Goal: Task Accomplishment & Management: Manage account settings

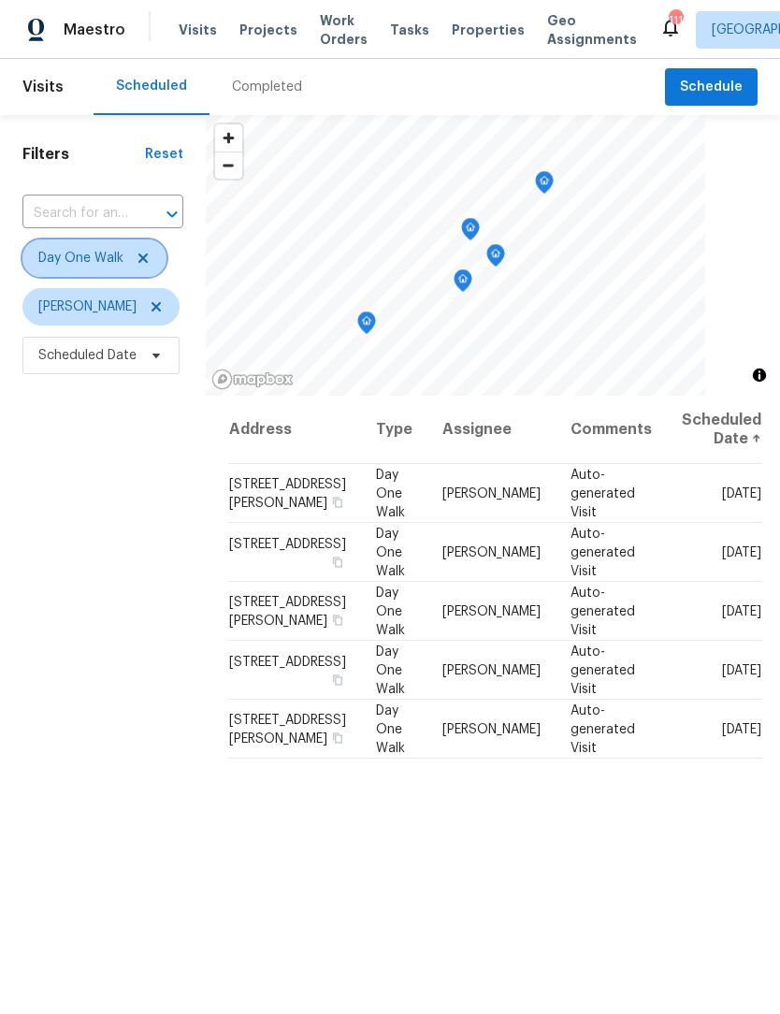
click at [139, 254] on icon at bounding box center [143, 258] width 15 height 15
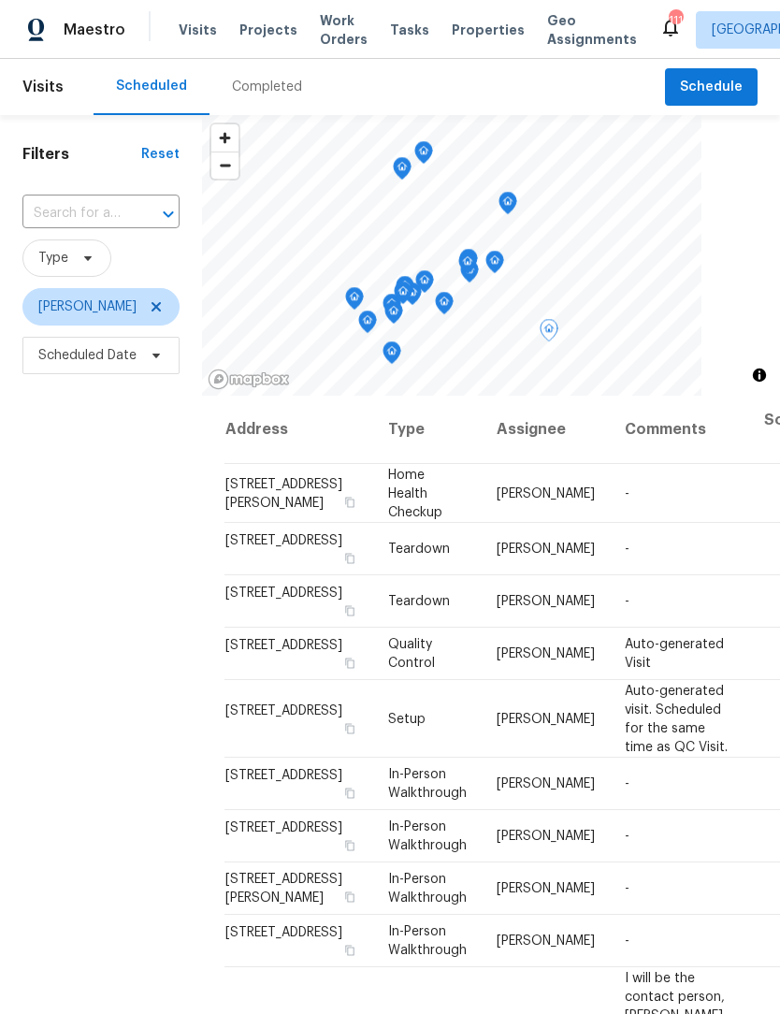
click at [0, 0] on icon at bounding box center [0, 0] width 0 height 0
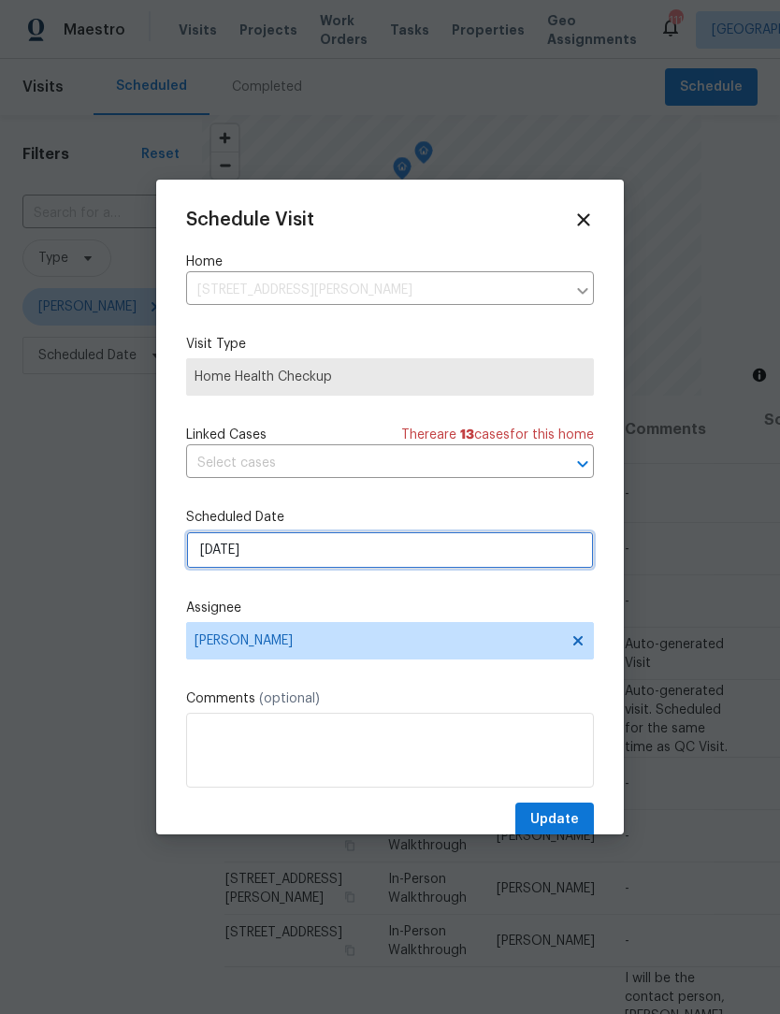
click at [307, 555] on input "[DATE]" at bounding box center [390, 549] width 408 height 37
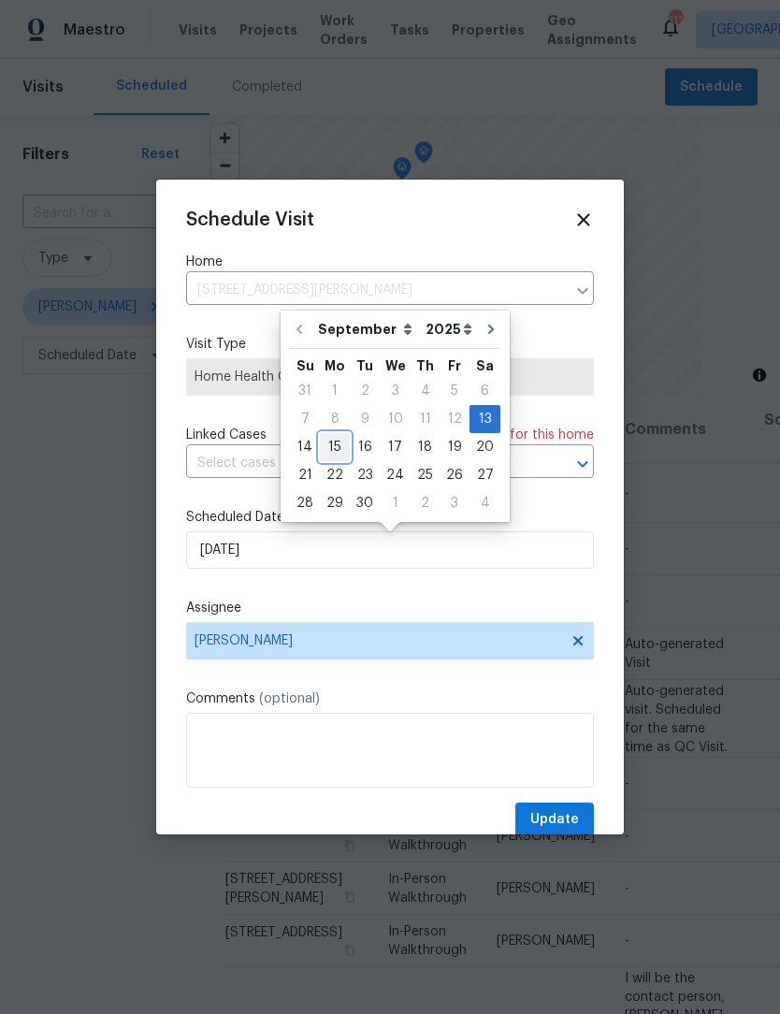
click at [341, 448] on div "15" at bounding box center [335, 447] width 30 height 26
type input "[DATE]"
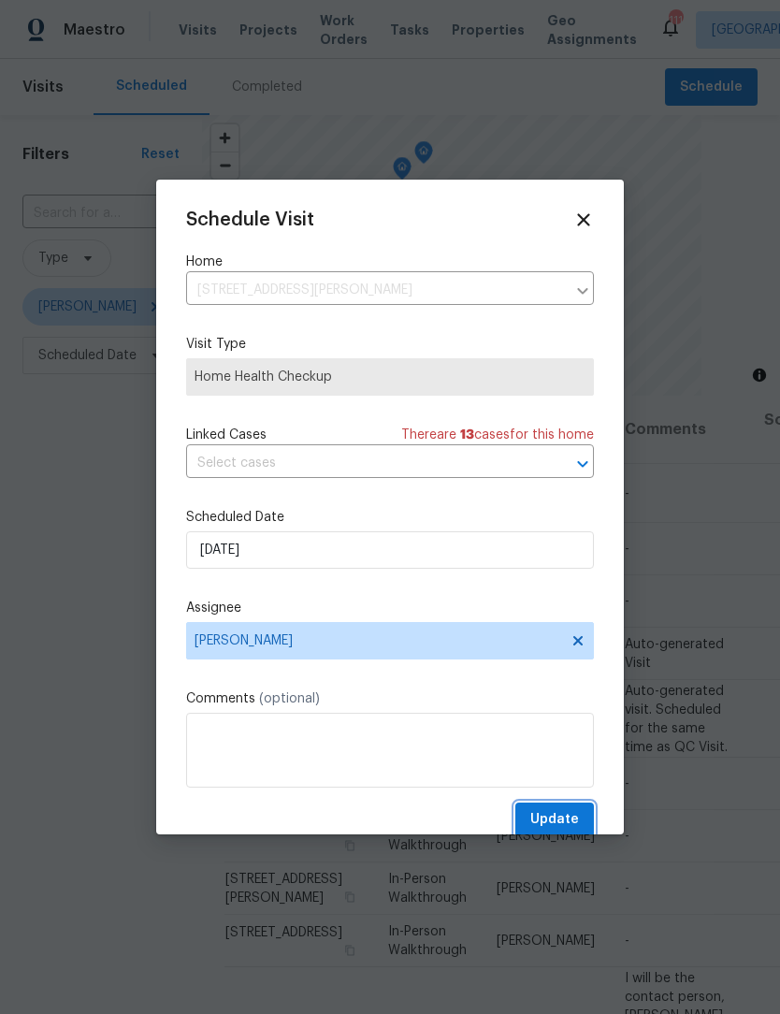
click at [564, 828] on span "Update" at bounding box center [554, 819] width 49 height 23
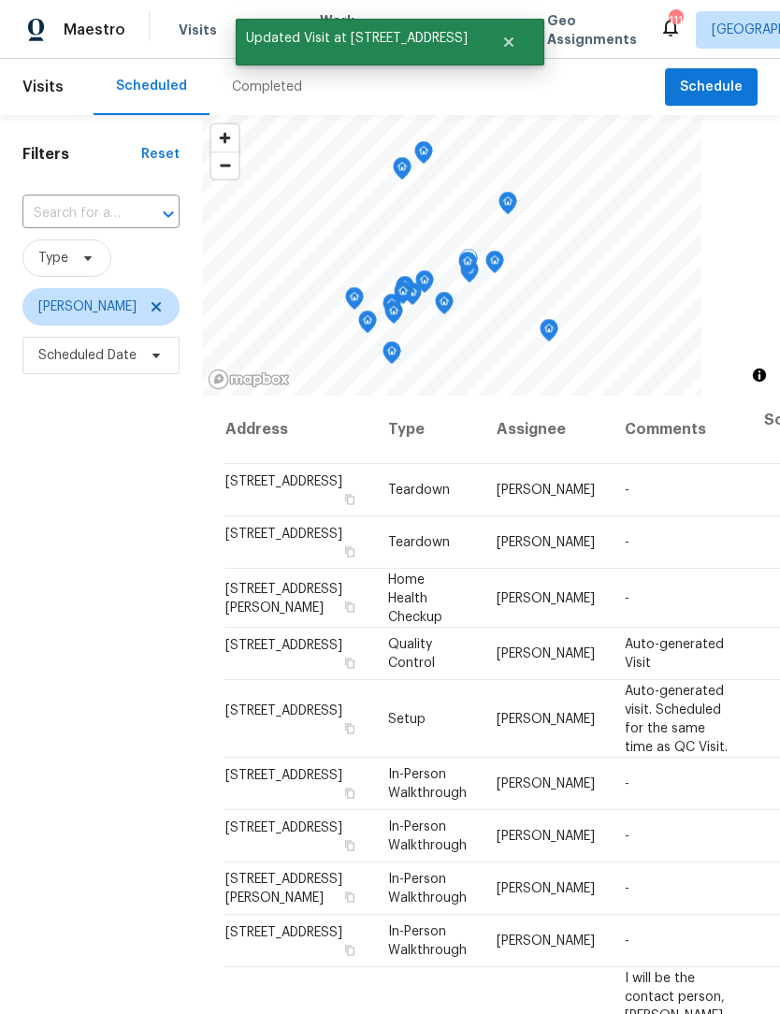
click at [0, 0] on icon at bounding box center [0, 0] width 0 height 0
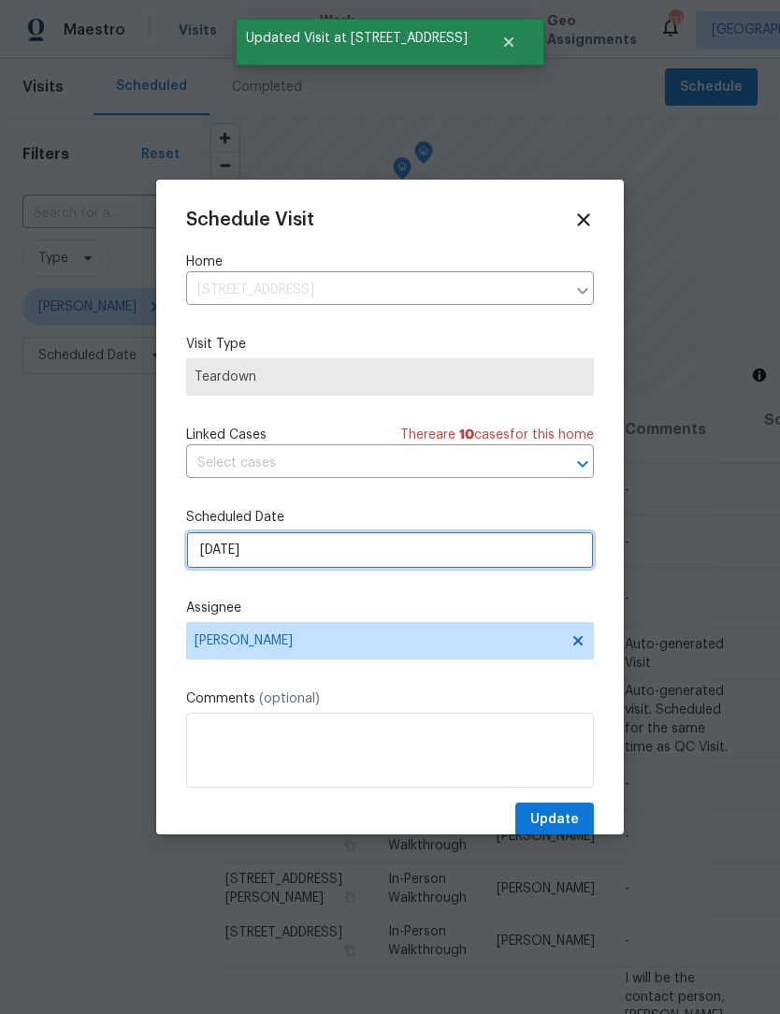
click at [296, 556] on input "[DATE]" at bounding box center [390, 549] width 408 height 37
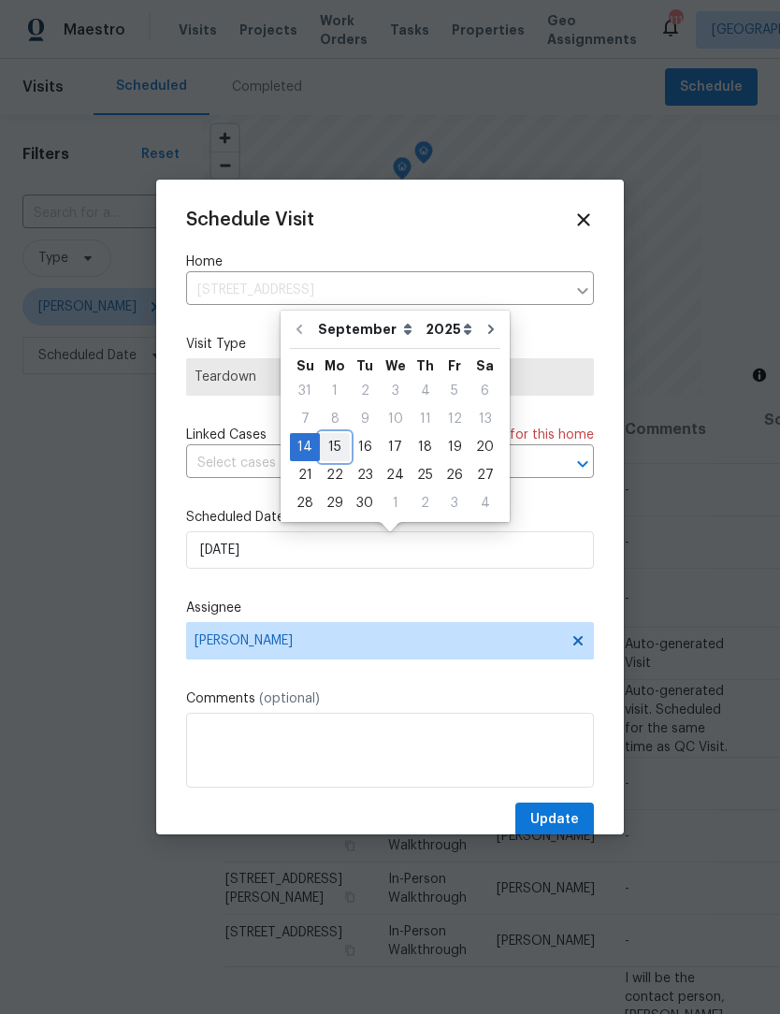
click at [337, 445] on div "15" at bounding box center [335, 447] width 30 height 26
type input "[DATE]"
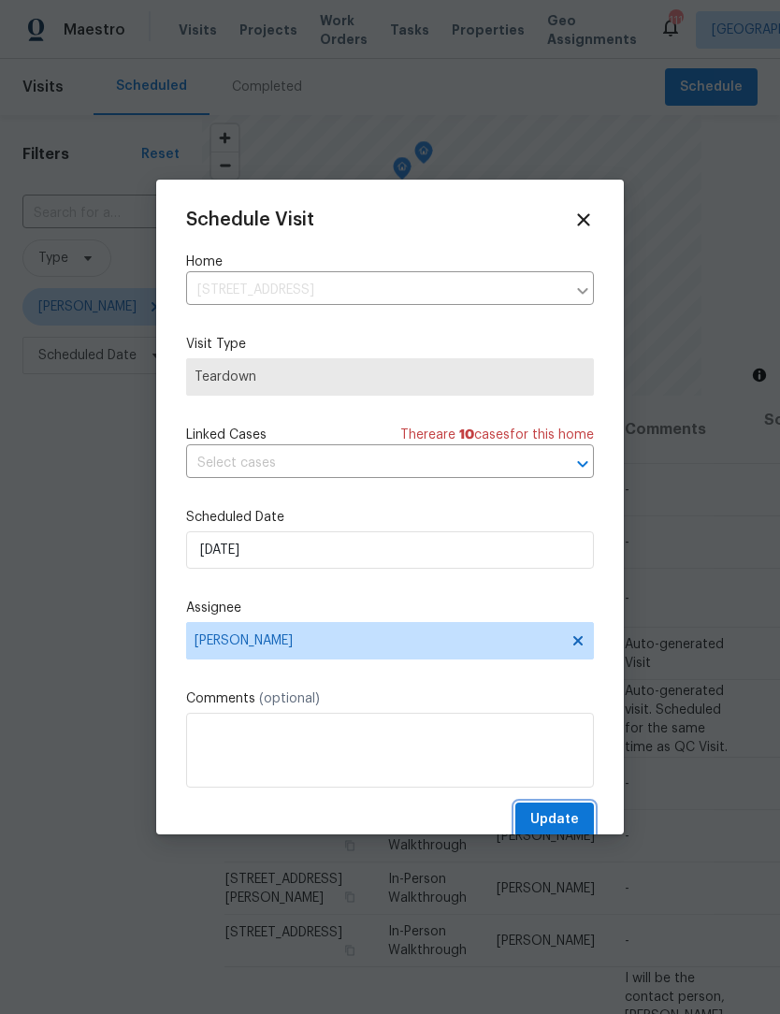
click at [566, 816] on span "Update" at bounding box center [554, 819] width 49 height 23
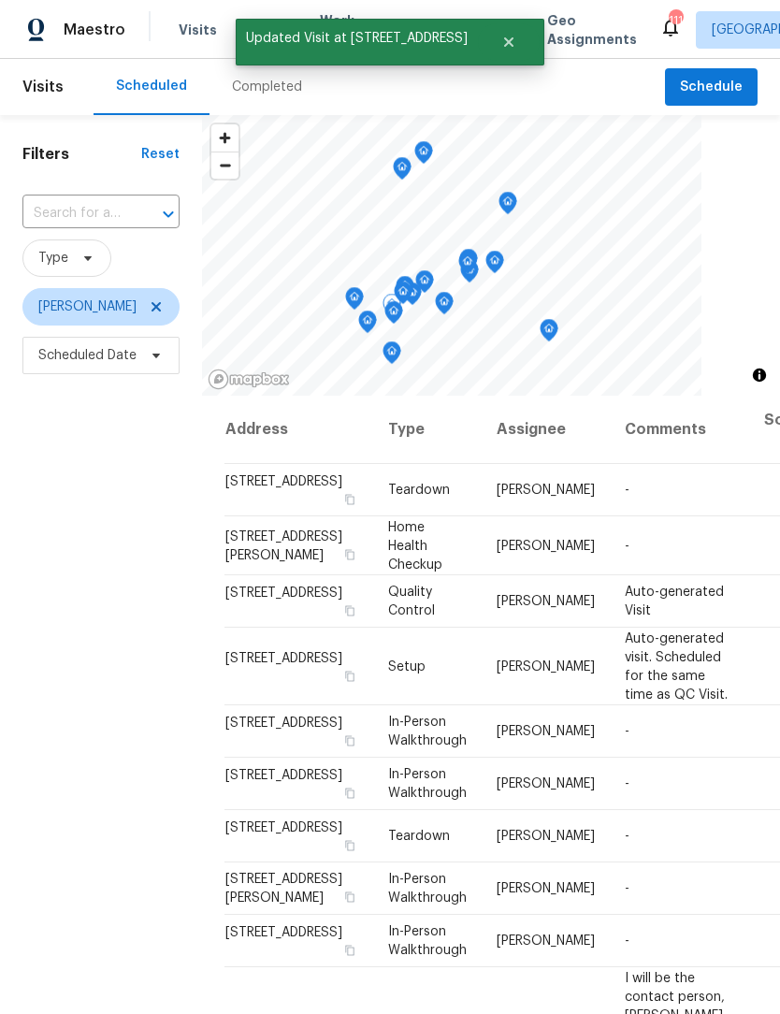
click at [0, 0] on icon at bounding box center [0, 0] width 0 height 0
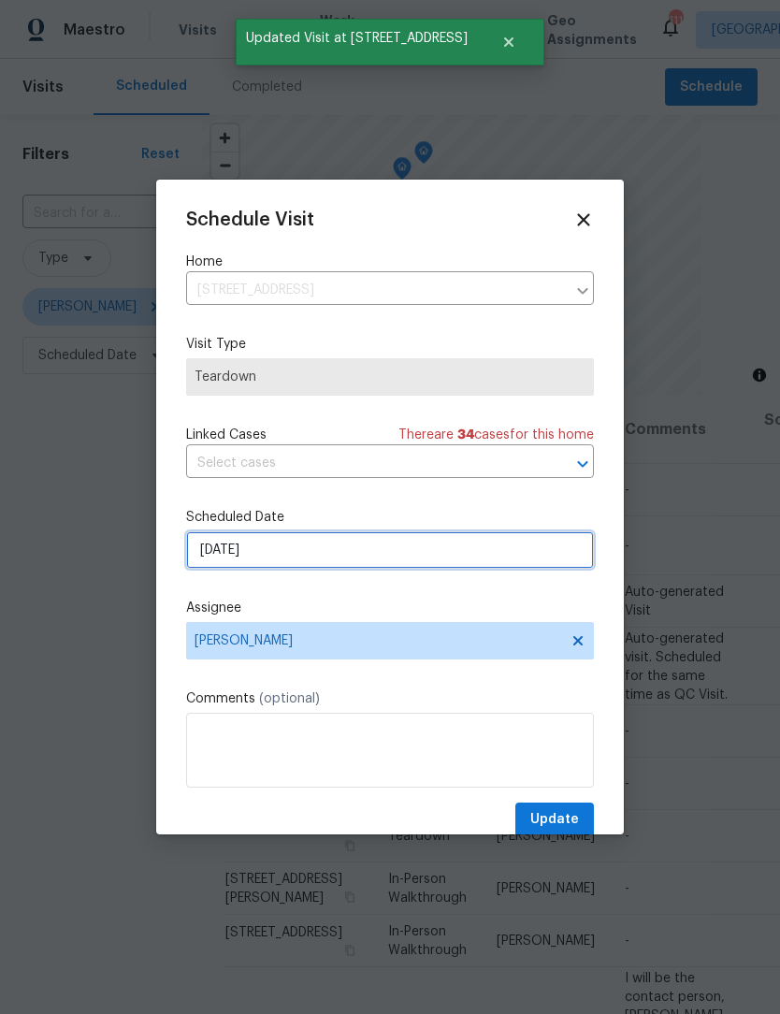
click at [312, 555] on input "[DATE]" at bounding box center [390, 549] width 408 height 37
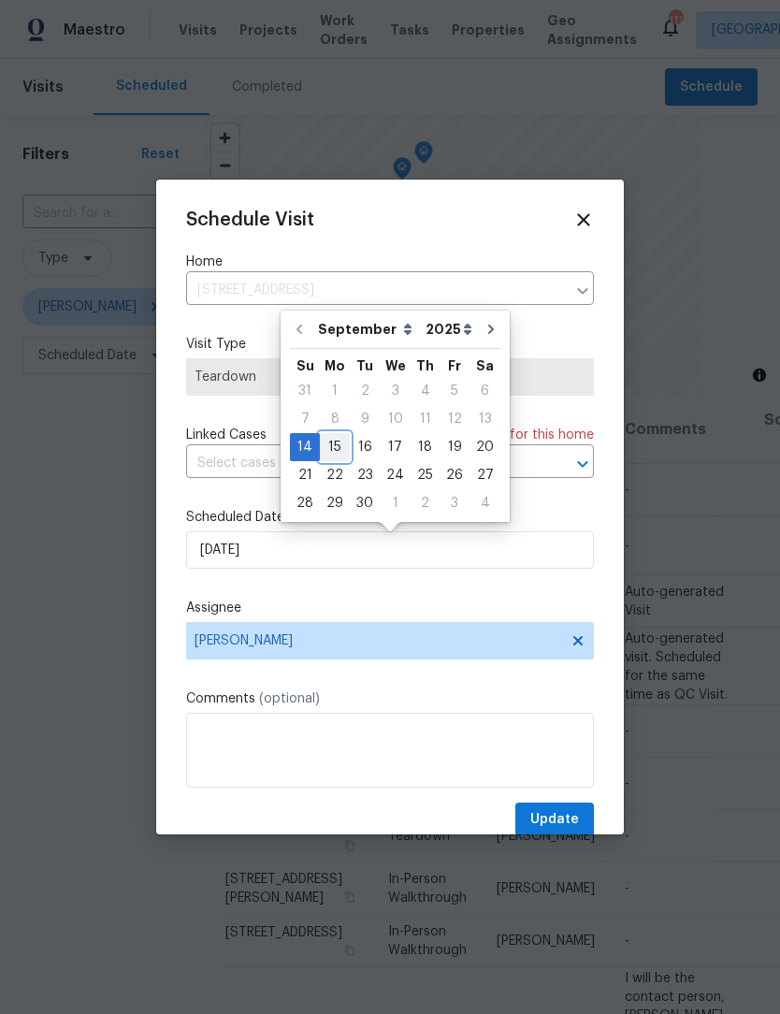
click at [335, 443] on div "15" at bounding box center [335, 447] width 30 height 26
type input "[DATE]"
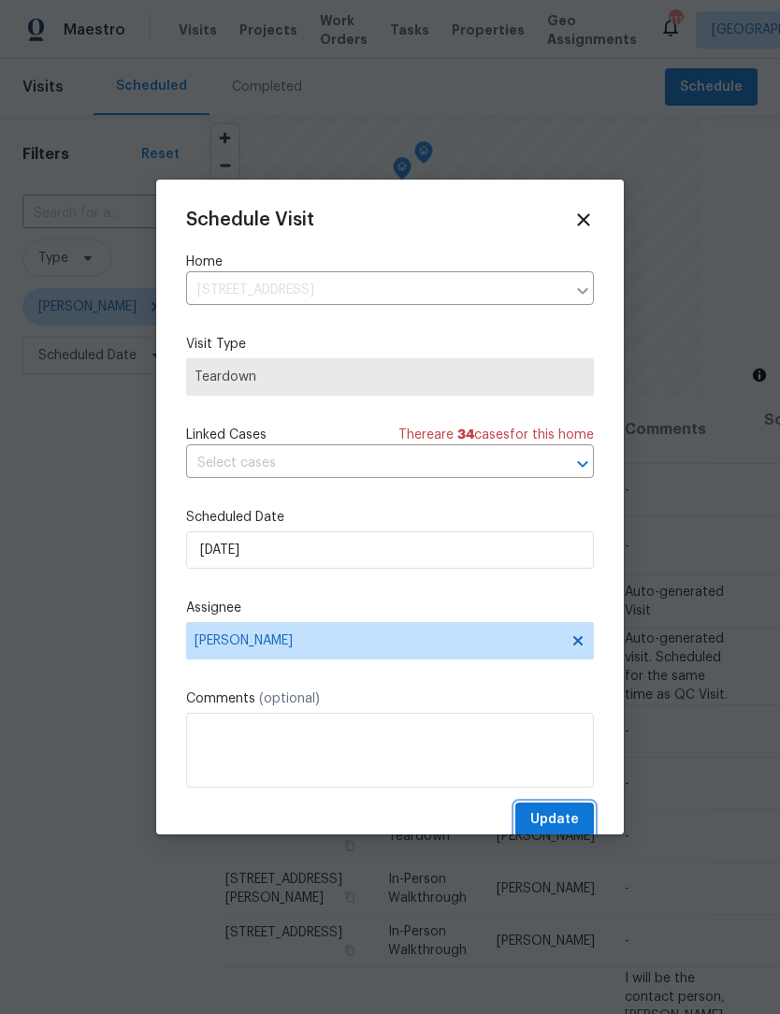
click at [564, 819] on span "Update" at bounding box center [554, 819] width 49 height 23
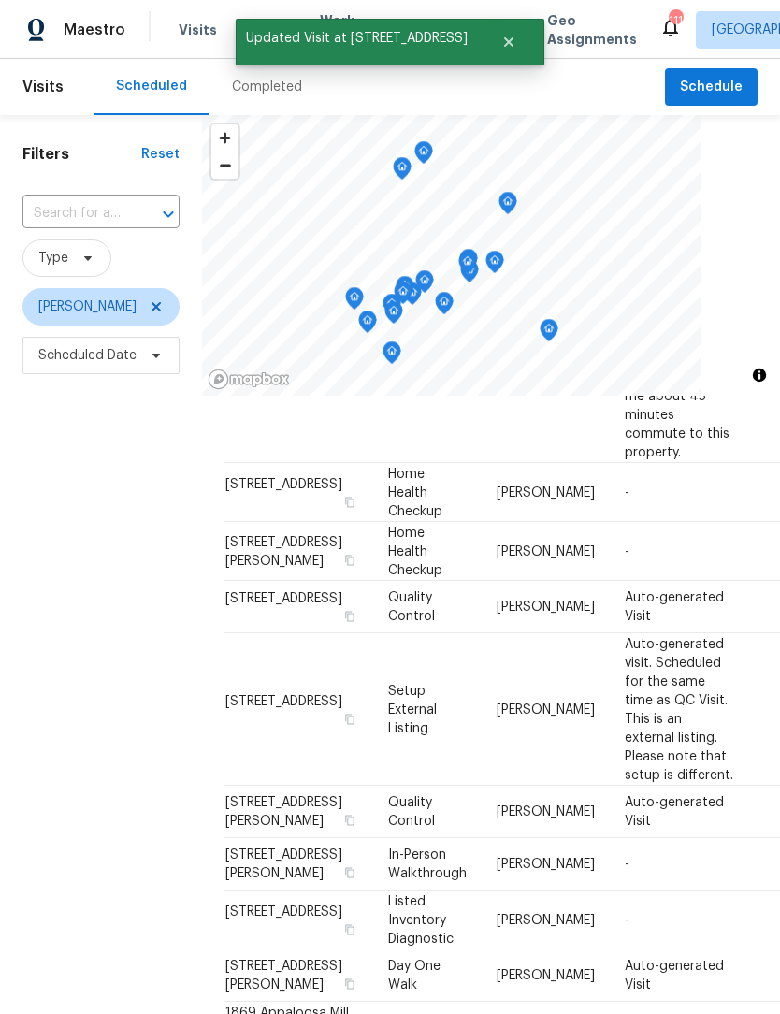
scroll to position [1091, 0]
